Goal: Find contact information: Obtain details needed to contact an individual or organization

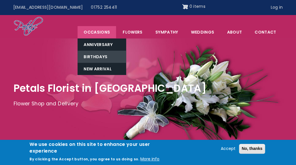
drag, startPoint x: 105, startPoint y: 57, endPoint x: 86, endPoint y: 57, distance: 19.1
click at [86, 57] on link "Birthdays" at bounding box center [102, 57] width 49 height 12
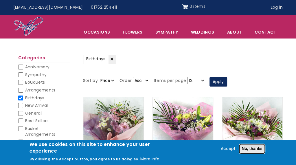
click at [246, 147] on button "No, thanks" at bounding box center [252, 149] width 26 height 10
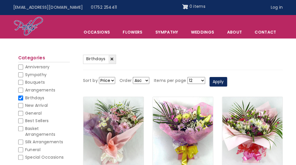
click at [20, 120] on input "Best Sellers" at bounding box center [20, 121] width 5 height 5
checkbox input "false"
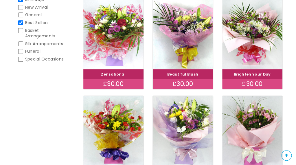
scroll to position [121, 0]
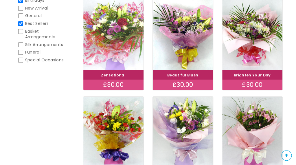
click at [114, 32] on img at bounding box center [114, 35] width 68 height 79
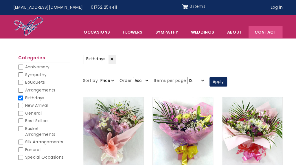
click at [260, 34] on link "Contact" at bounding box center [266, 32] width 34 height 12
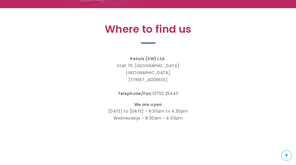
scroll to position [116, 0]
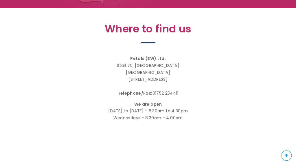
click at [268, 68] on p "Petals (SW) Ltd. [STREET_ADDRESS] Telephone/Fax: [PHONE_NUMBER]" at bounding box center [148, 76] width 252 height 42
